Goal: Transaction & Acquisition: Purchase product/service

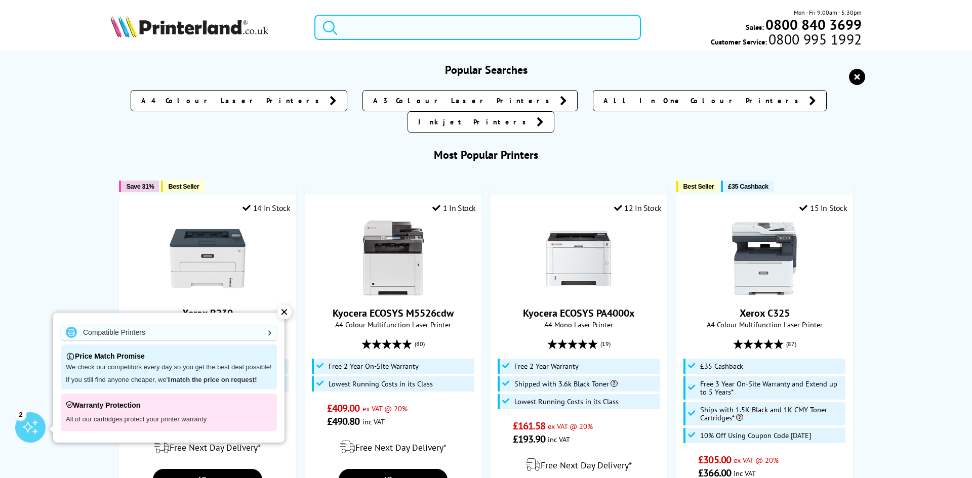
click at [337, 27] on form at bounding box center [477, 27] width 327 height 25
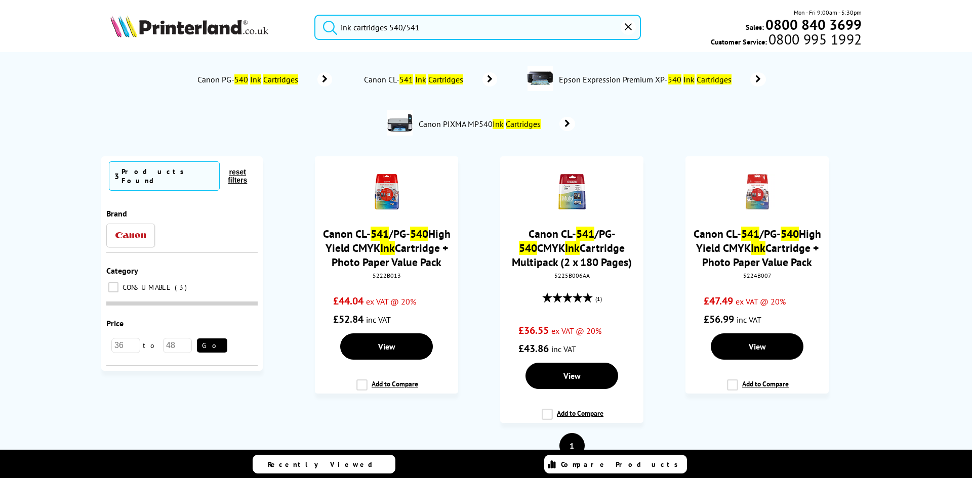
type input "ink cartridges 540/541"
click at [315, 15] on button "submit" at bounding box center [327, 26] width 25 height 22
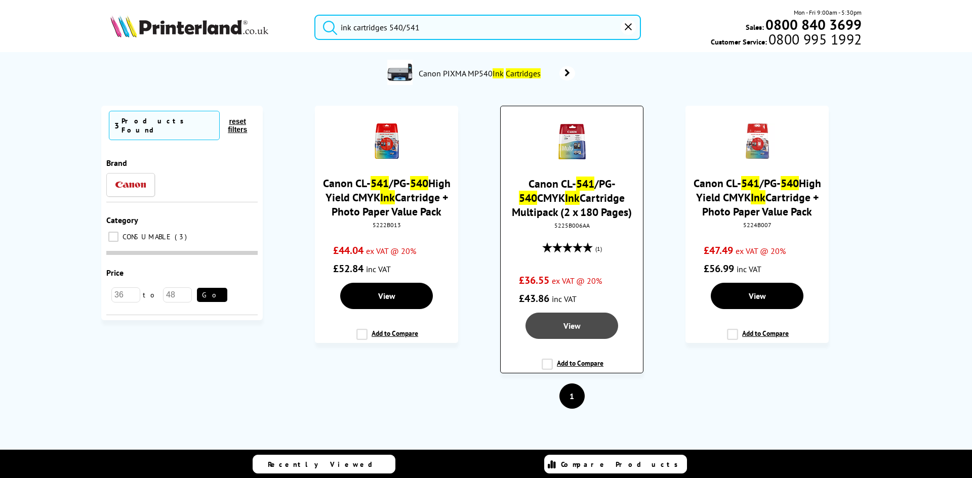
scroll to position [56, 0]
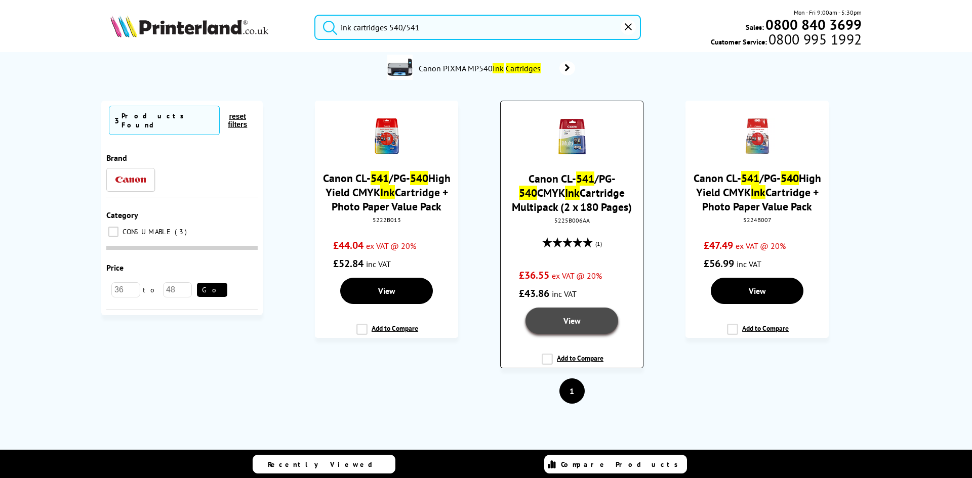
click at [573, 318] on span "View" at bounding box center [572, 321] width 17 height 10
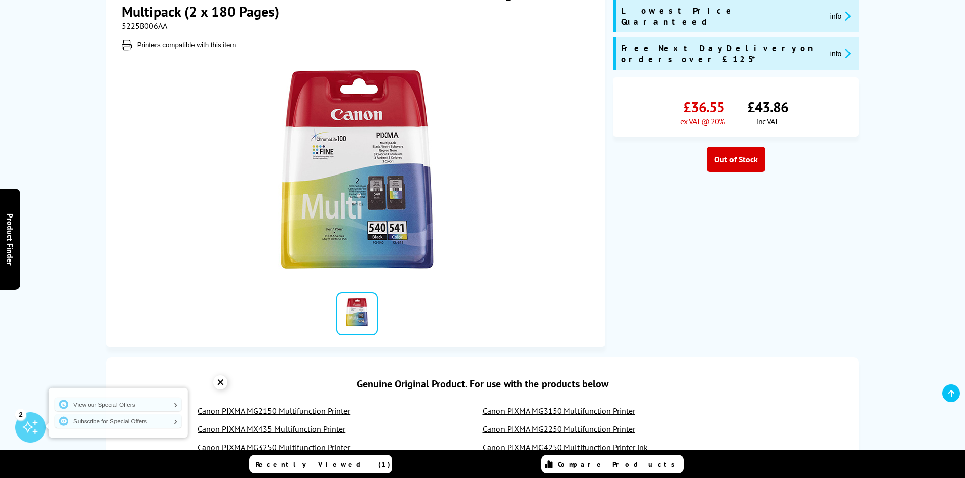
scroll to position [203, 0]
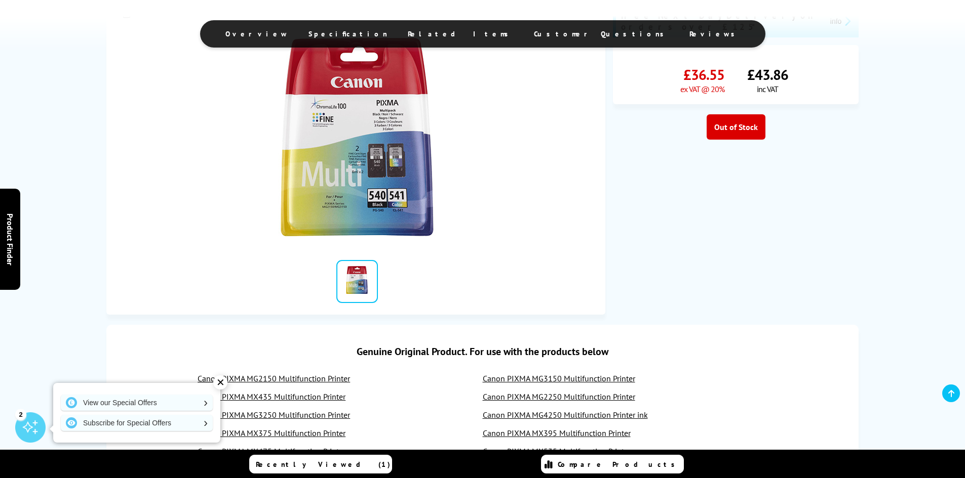
click at [763, 65] on span "£43.86" at bounding box center [767, 74] width 41 height 19
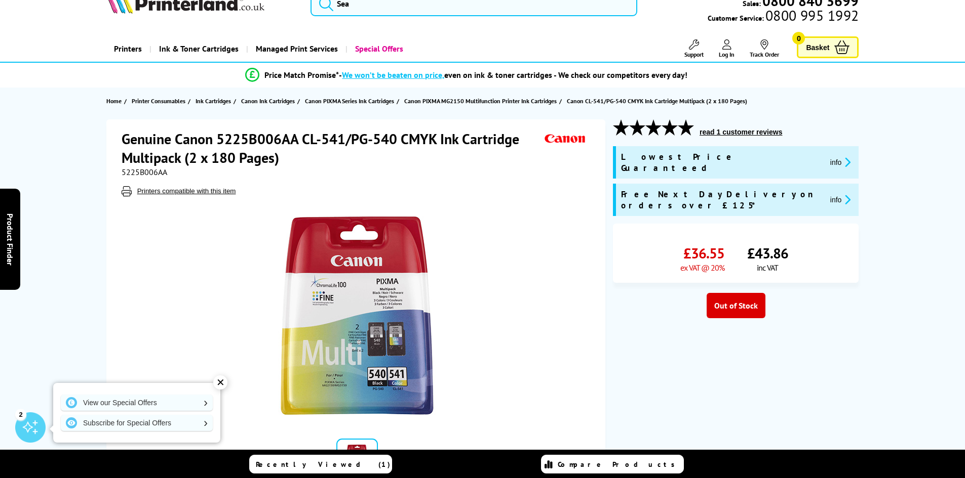
scroll to position [0, 0]
